Goal: Task Accomplishment & Management: Manage account settings

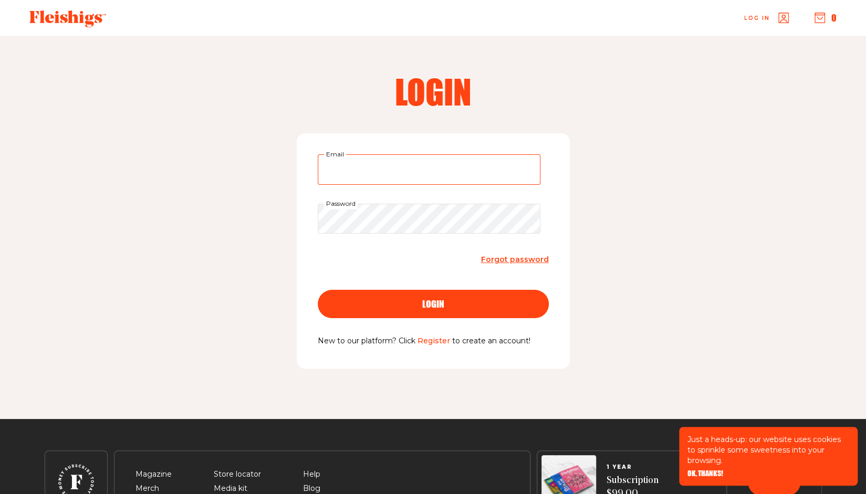
click at [374, 174] on input "Email" at bounding box center [429, 169] width 223 height 30
type input "Rochellemlipsky@gmail.com"
click at [387, 307] on div "login" at bounding box center [433, 303] width 189 height 9
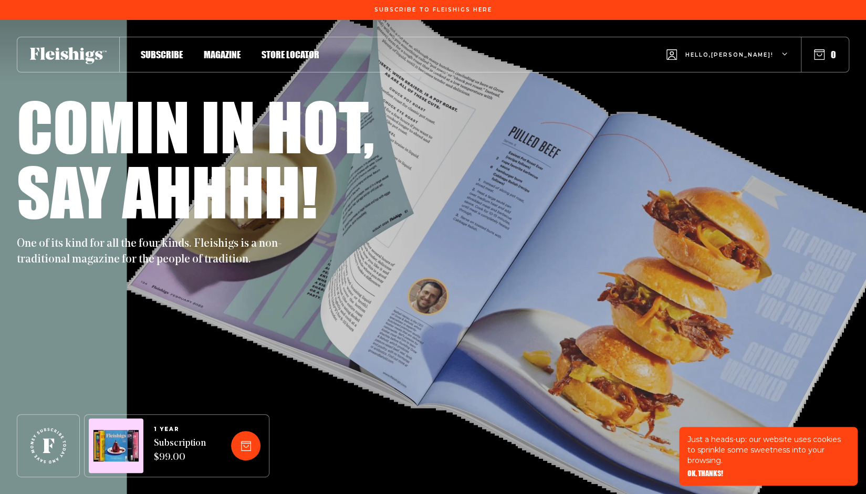
click at [780, 54] on div "Hello, [PERSON_NAME] !" at bounding box center [727, 54] width 122 height 41
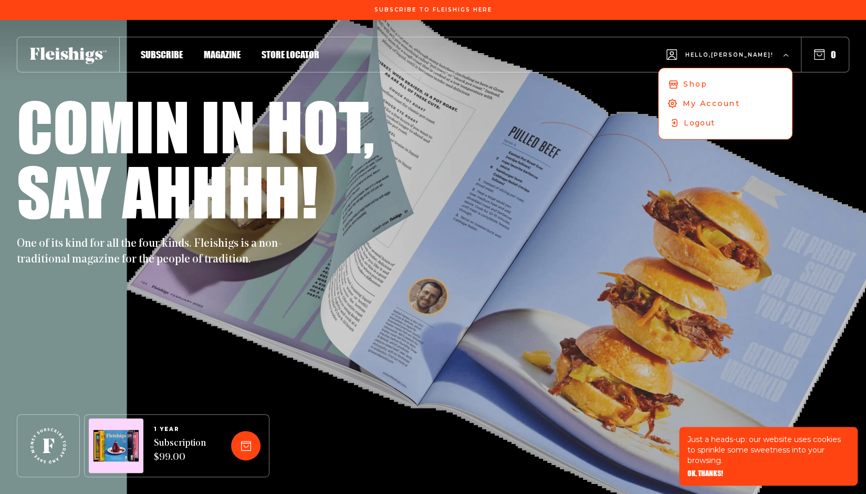
click at [723, 101] on span "My Account" at bounding box center [710, 104] width 57 height 12
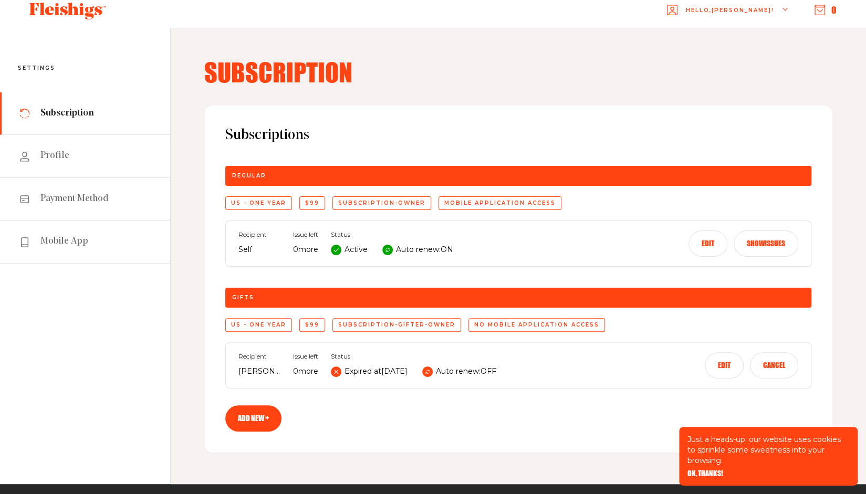
scroll to position [8, 0]
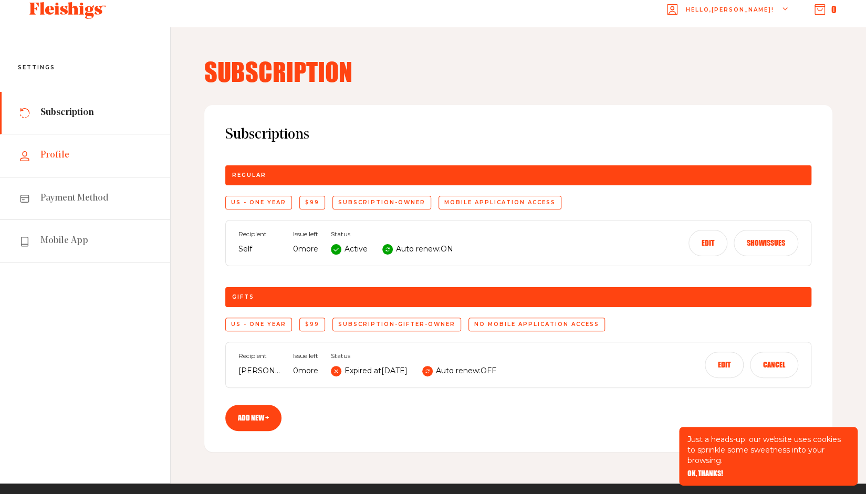
click at [58, 169] on link "Profile" at bounding box center [85, 155] width 170 height 43
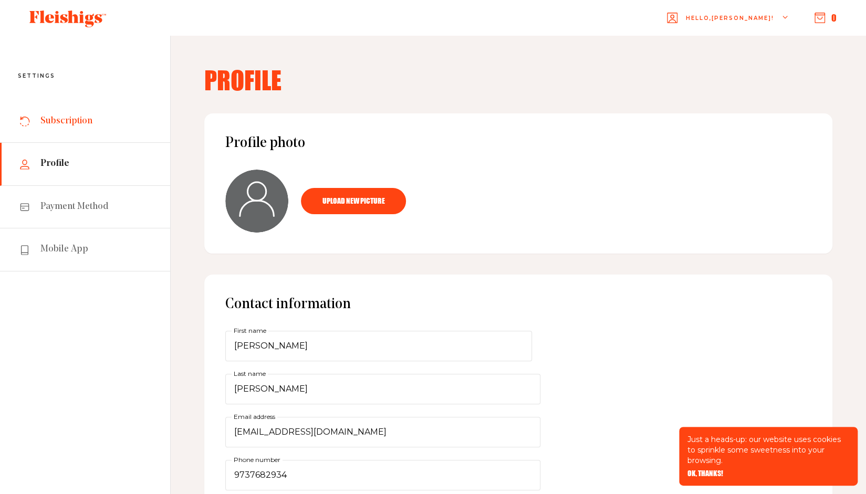
click at [79, 116] on span "Subscription" at bounding box center [66, 121] width 52 height 13
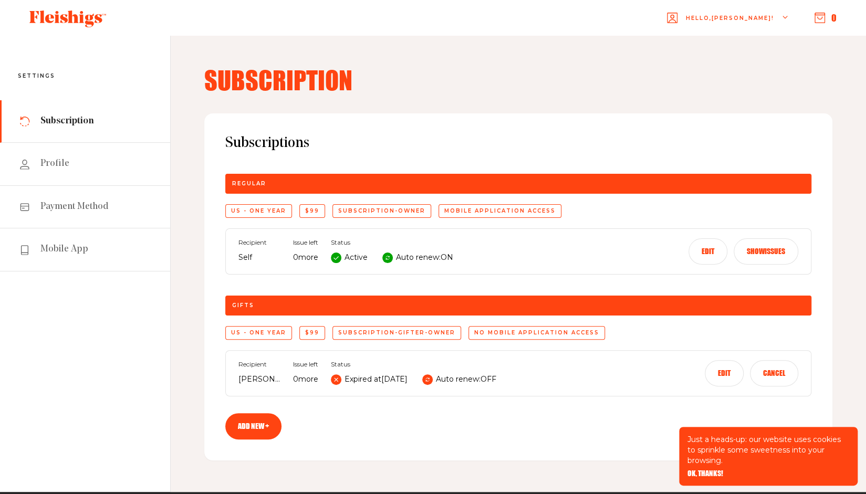
click at [701, 248] on button "Edit" at bounding box center [707, 251] width 39 height 26
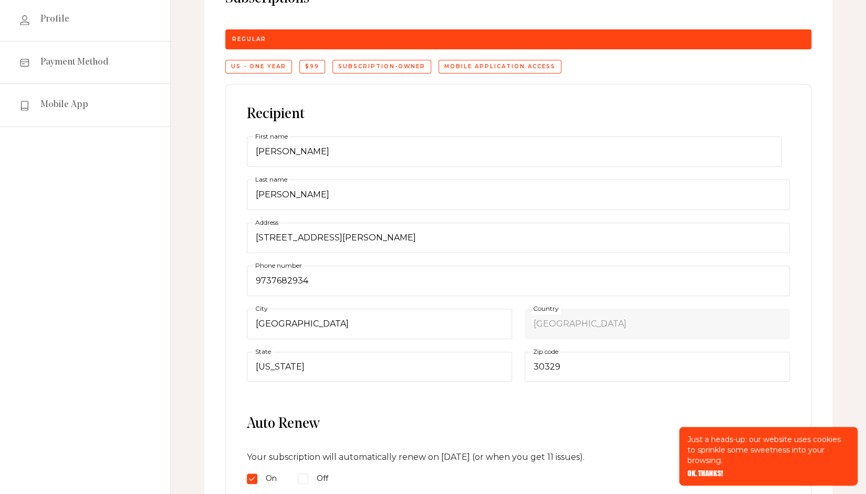
scroll to position [145, 0]
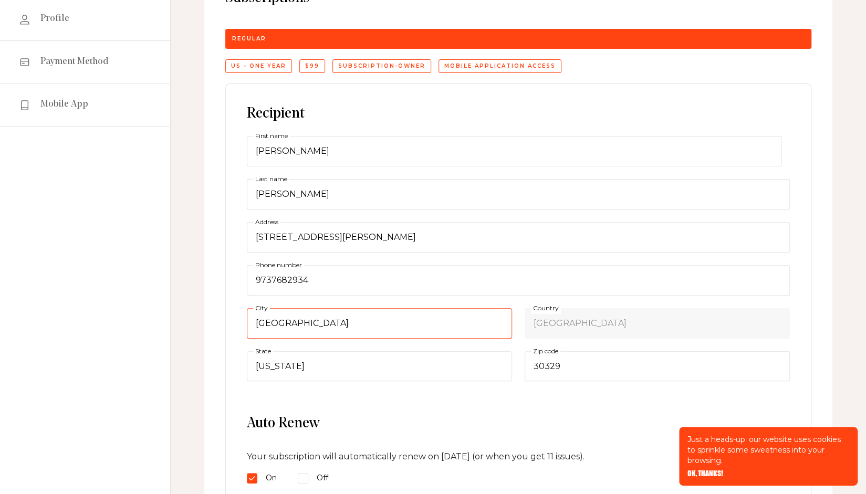
click at [510, 311] on div "atlanta City" at bounding box center [379, 323] width 265 height 30
click at [510, 311] on input "atlanta" at bounding box center [379, 323] width 265 height 30
click at [510, 311] on div "atlanta City" at bounding box center [379, 323] width 265 height 30
click at [503, 311] on input "atlanta" at bounding box center [375, 323] width 257 height 30
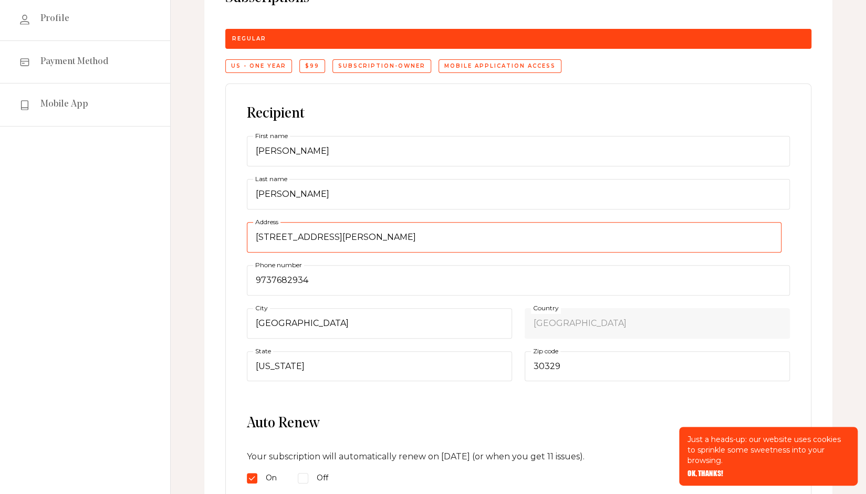
drag, startPoint x: 397, startPoint y: 234, endPoint x: 213, endPoint y: 220, distance: 184.2
click at [213, 220] on div "Subscriptions Regular US - One Year $99 subscription-owner Mobile application a…" at bounding box center [518, 386] width 628 height 835
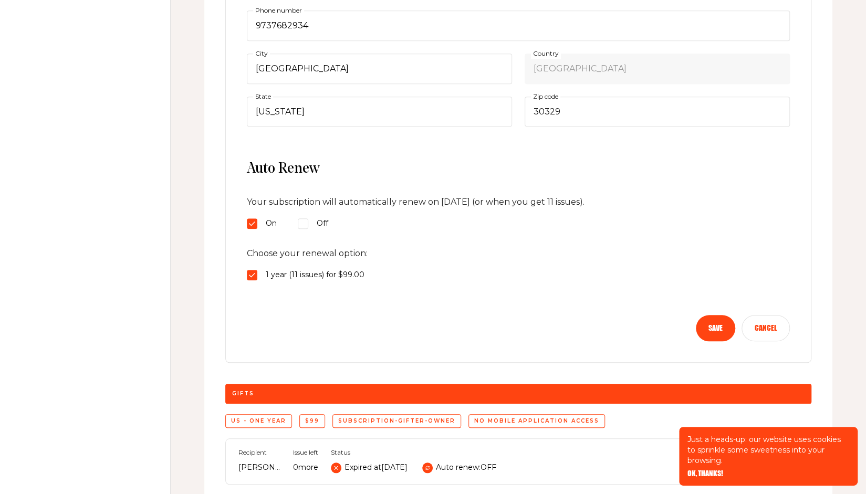
scroll to position [401, 0]
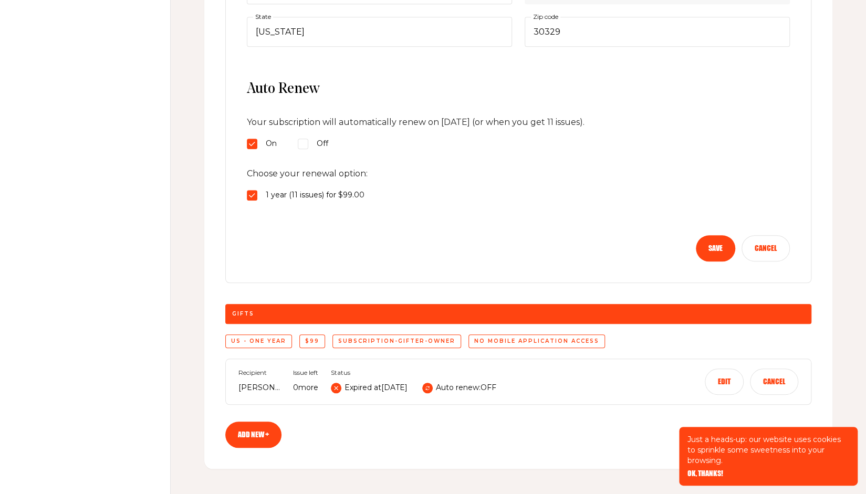
type input "1150 Coronet Ct NE"
click at [712, 245] on button "Save" at bounding box center [715, 248] width 39 height 26
